Goal: Contribute content: Add original content to the website for others to see

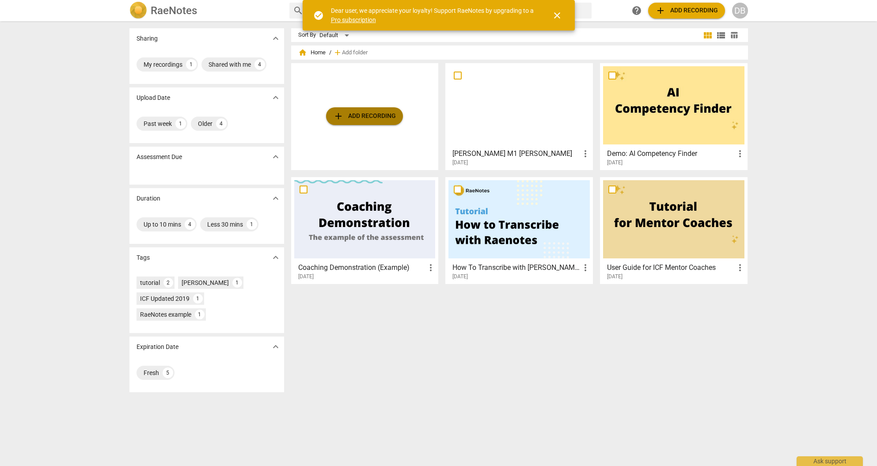
click at [368, 114] on span "add Add recording" at bounding box center [364, 116] width 63 height 11
click at [361, 117] on span "add Add recording" at bounding box center [364, 116] width 63 height 11
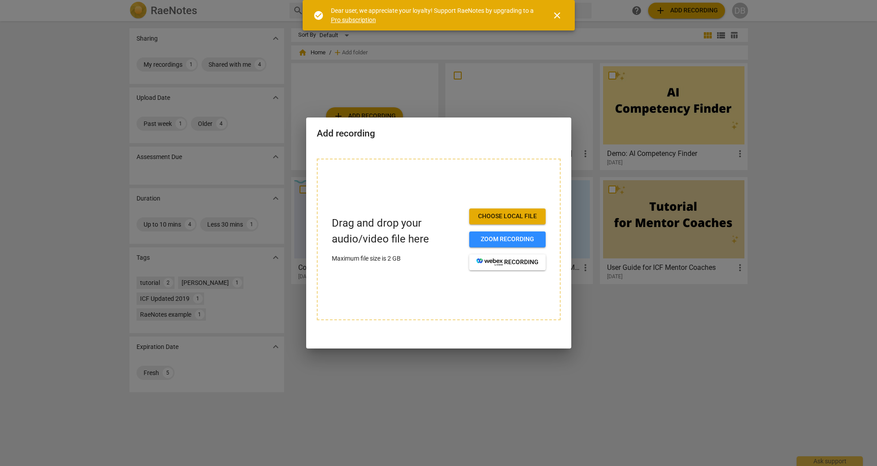
click at [498, 216] on span "Choose local file" at bounding box center [507, 216] width 62 height 9
click at [508, 216] on span "Choose local file" at bounding box center [507, 216] width 62 height 9
click at [505, 240] on span "Zoom recording" at bounding box center [507, 239] width 62 height 9
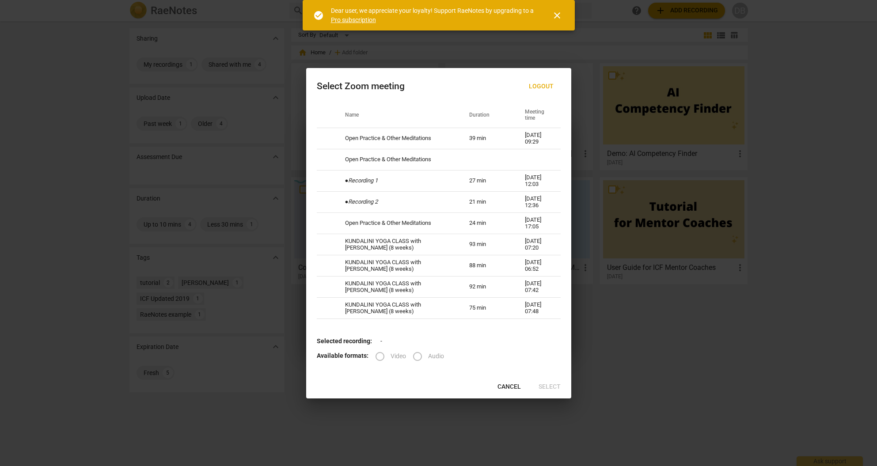
click at [510, 391] on span "Cancel" at bounding box center [508, 387] width 23 height 9
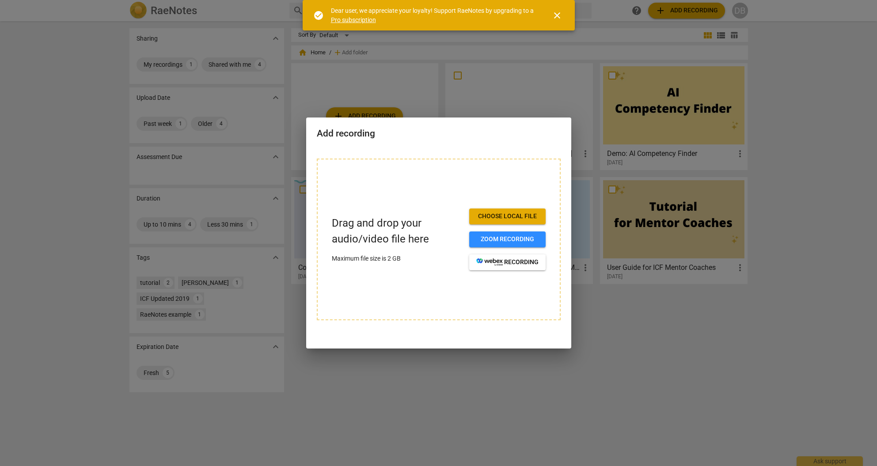
click at [558, 12] on span "close" at bounding box center [557, 15] width 11 height 11
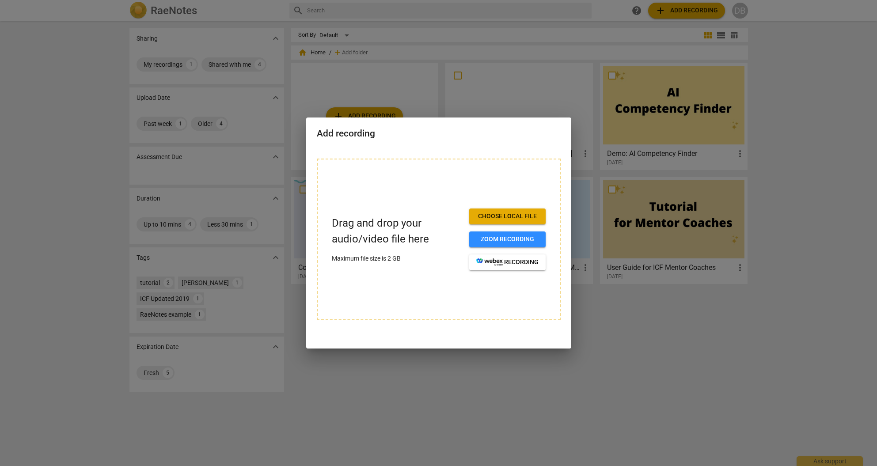
click at [494, 216] on span "Choose local file" at bounding box center [507, 216] width 62 height 9
